Goal: Find contact information: Find contact information

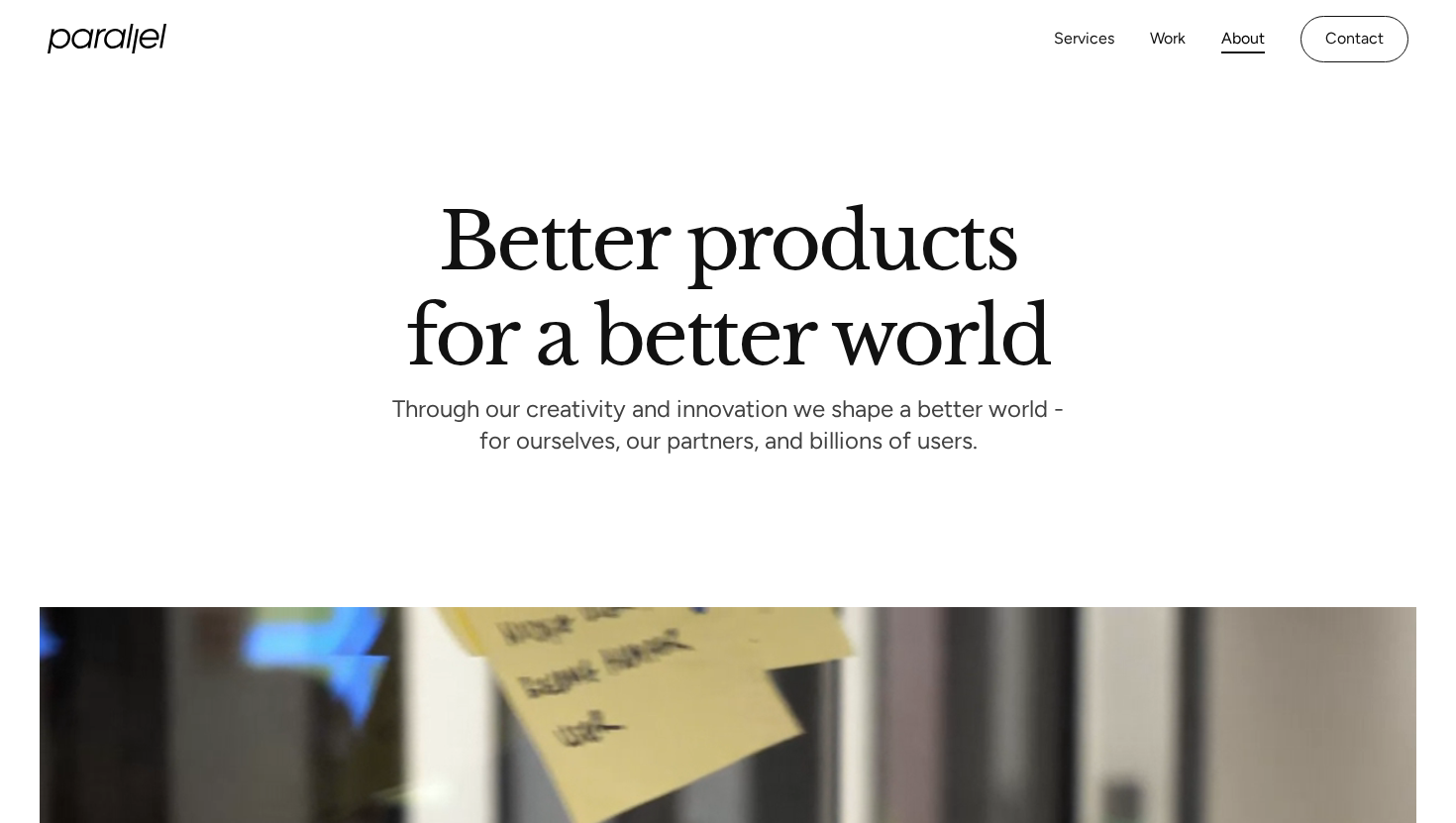
click at [1340, 48] on link "Contact" at bounding box center [1354, 39] width 108 height 47
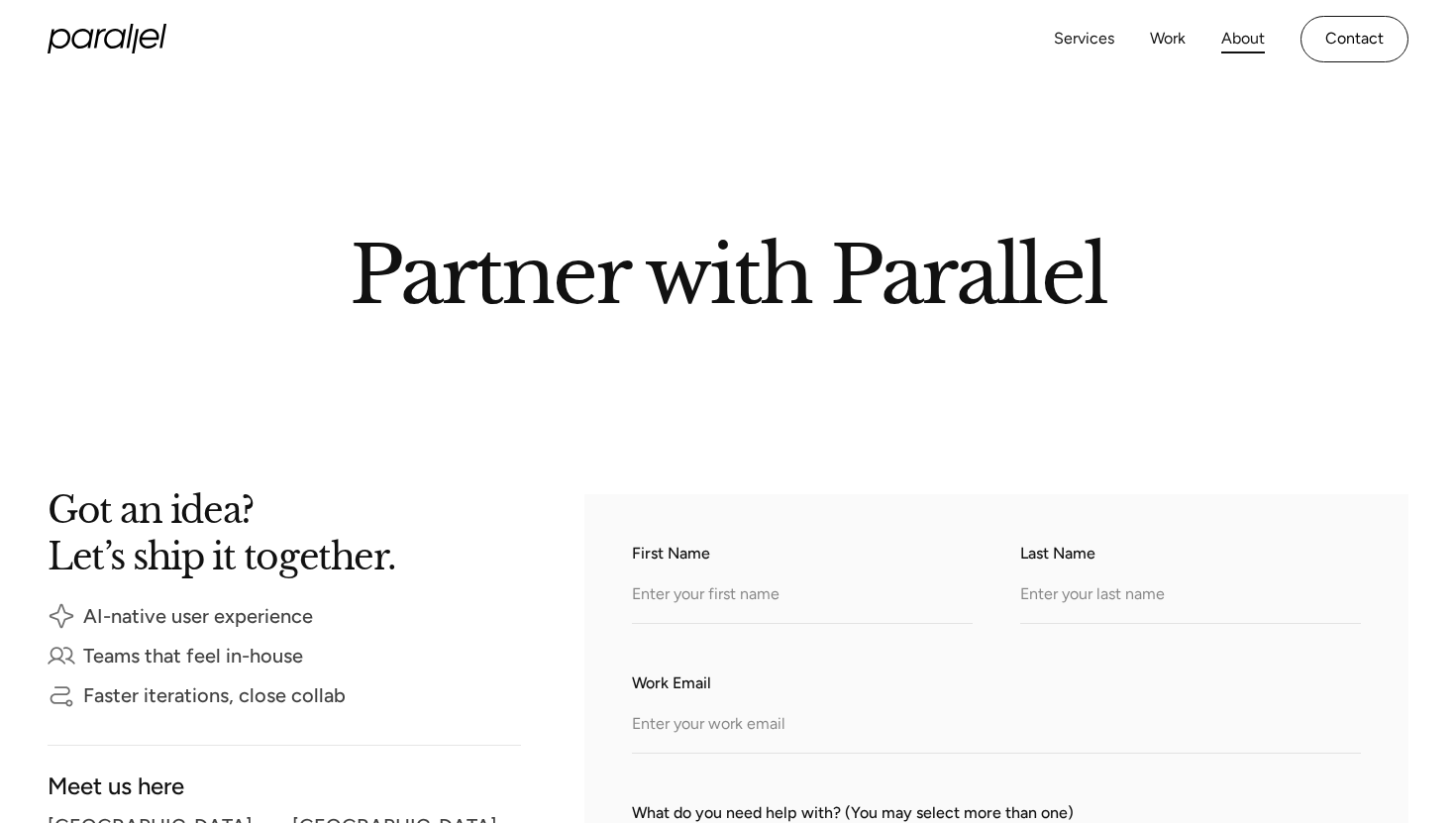
click at [1236, 37] on link "About" at bounding box center [1243, 39] width 44 height 29
